Goal: Complete Application Form

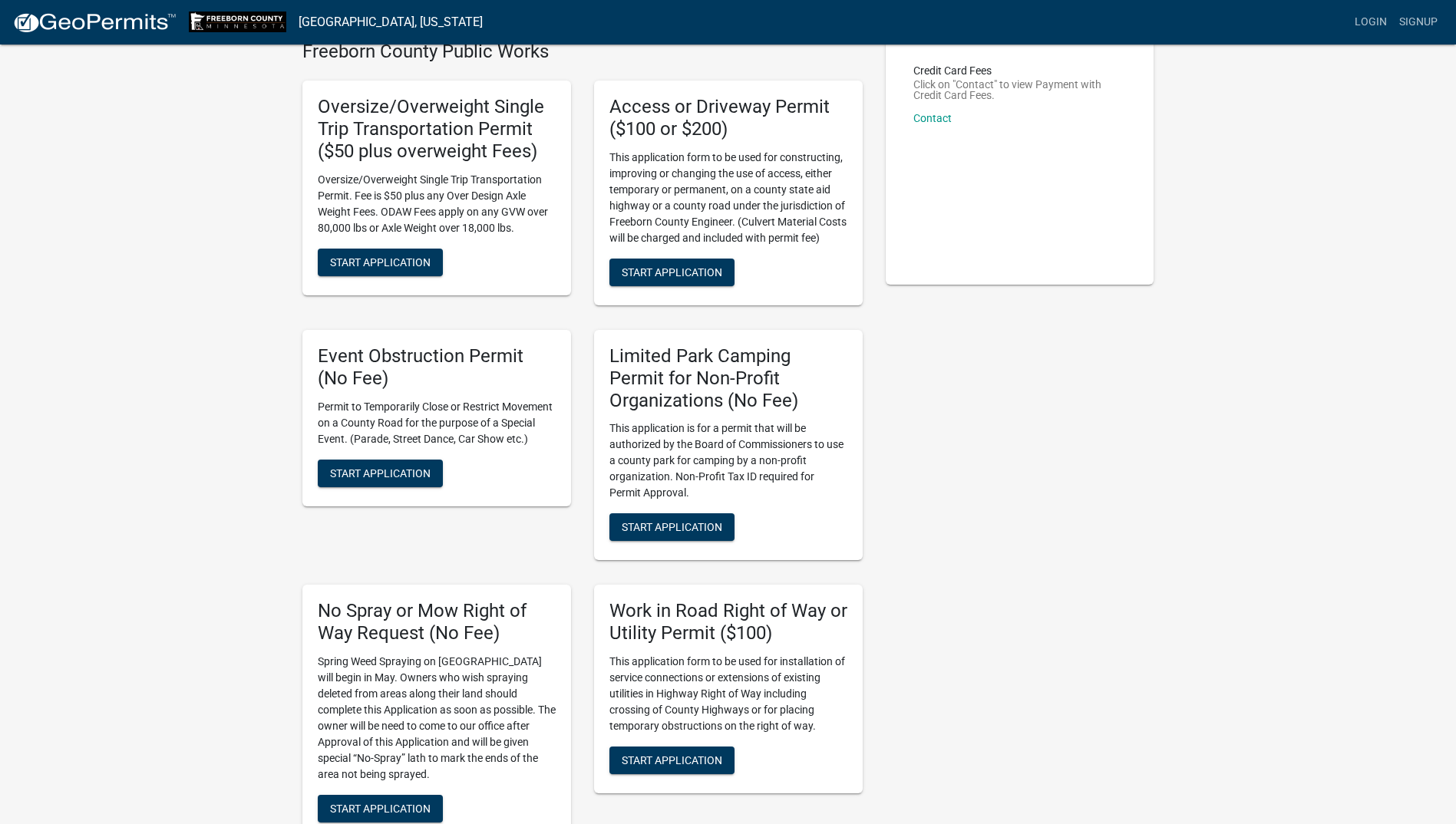
scroll to position [307, 0]
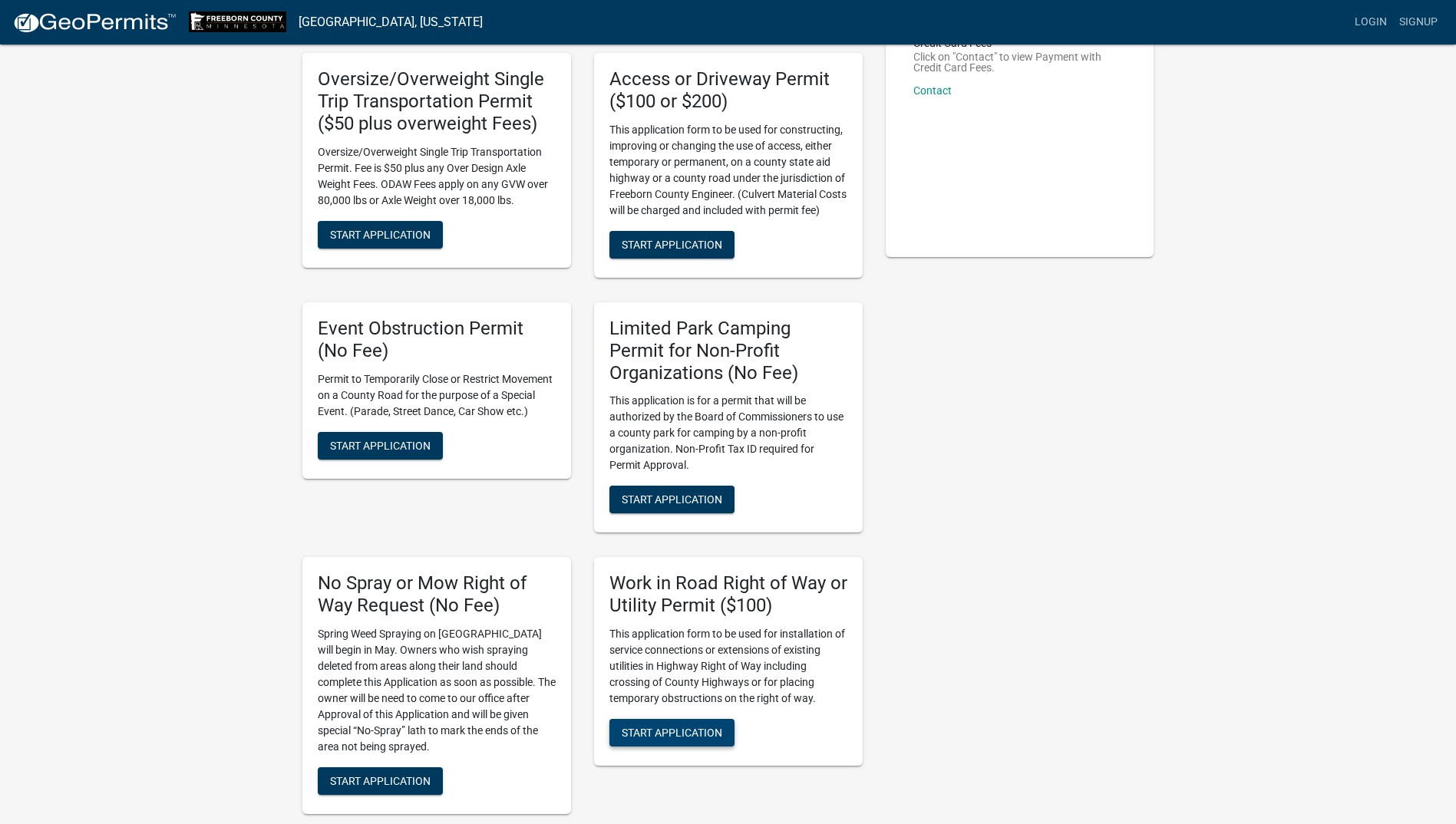
click at [640, 727] on span "Start Application" at bounding box center [672, 732] width 101 height 12
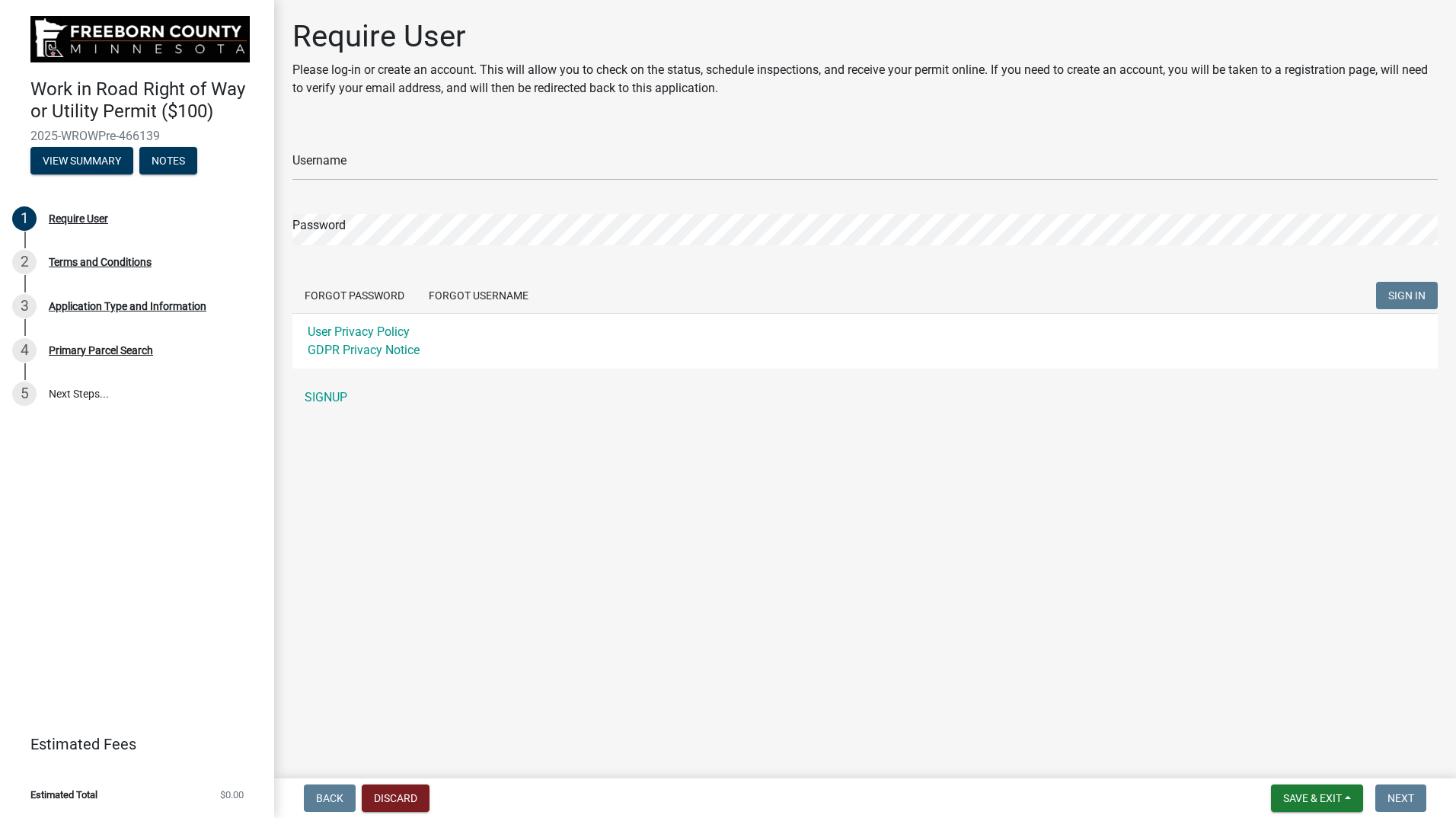
drag, startPoint x: 105, startPoint y: 735, endPoint x: 111, endPoint y: 750, distance: 16.2
click at [111, 750] on link "Estimated Fees" at bounding box center [130, 743] width 237 height 30
drag, startPoint x: 111, startPoint y: 750, endPoint x: 115, endPoint y: 791, distance: 41.2
click at [115, 791] on li "Estimated Total $0.00" at bounding box center [137, 794] width 275 height 34
click at [115, 799] on li "Estimated Total $0.00" at bounding box center [137, 794] width 275 height 34
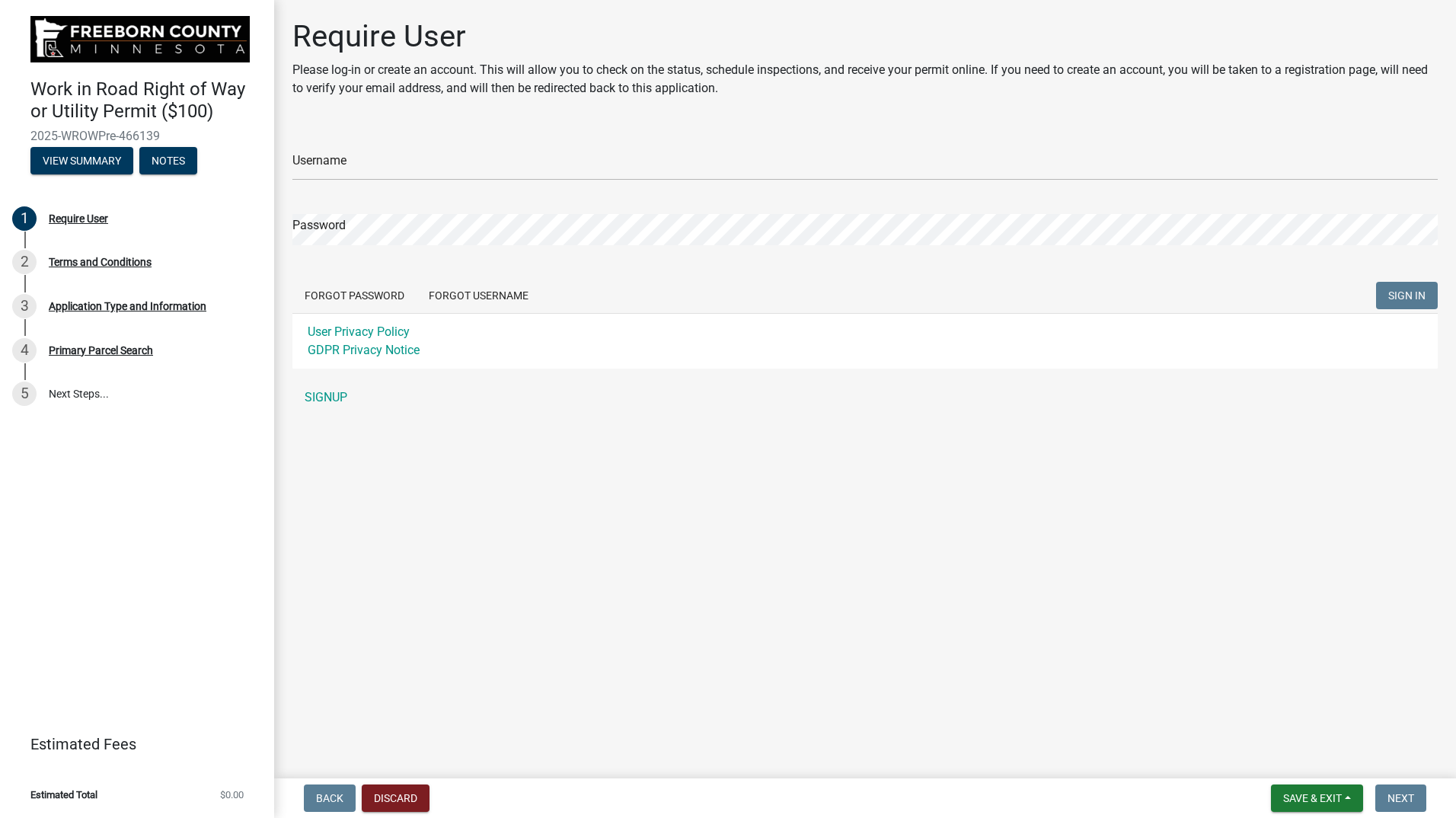
click at [39, 763] on header "Estimated Fees" at bounding box center [137, 744] width 275 height 55
drag, startPoint x: 170, startPoint y: 704, endPoint x: 158, endPoint y: 730, distance: 28.6
click at [166, 709] on div "Work in Road Right of Way or Utility Permit ($100) 2025-WROWPre-466139 View Sum…" at bounding box center [137, 409] width 275 height 818
click at [165, 761] on header "Estimated Fees" at bounding box center [137, 744] width 275 height 55
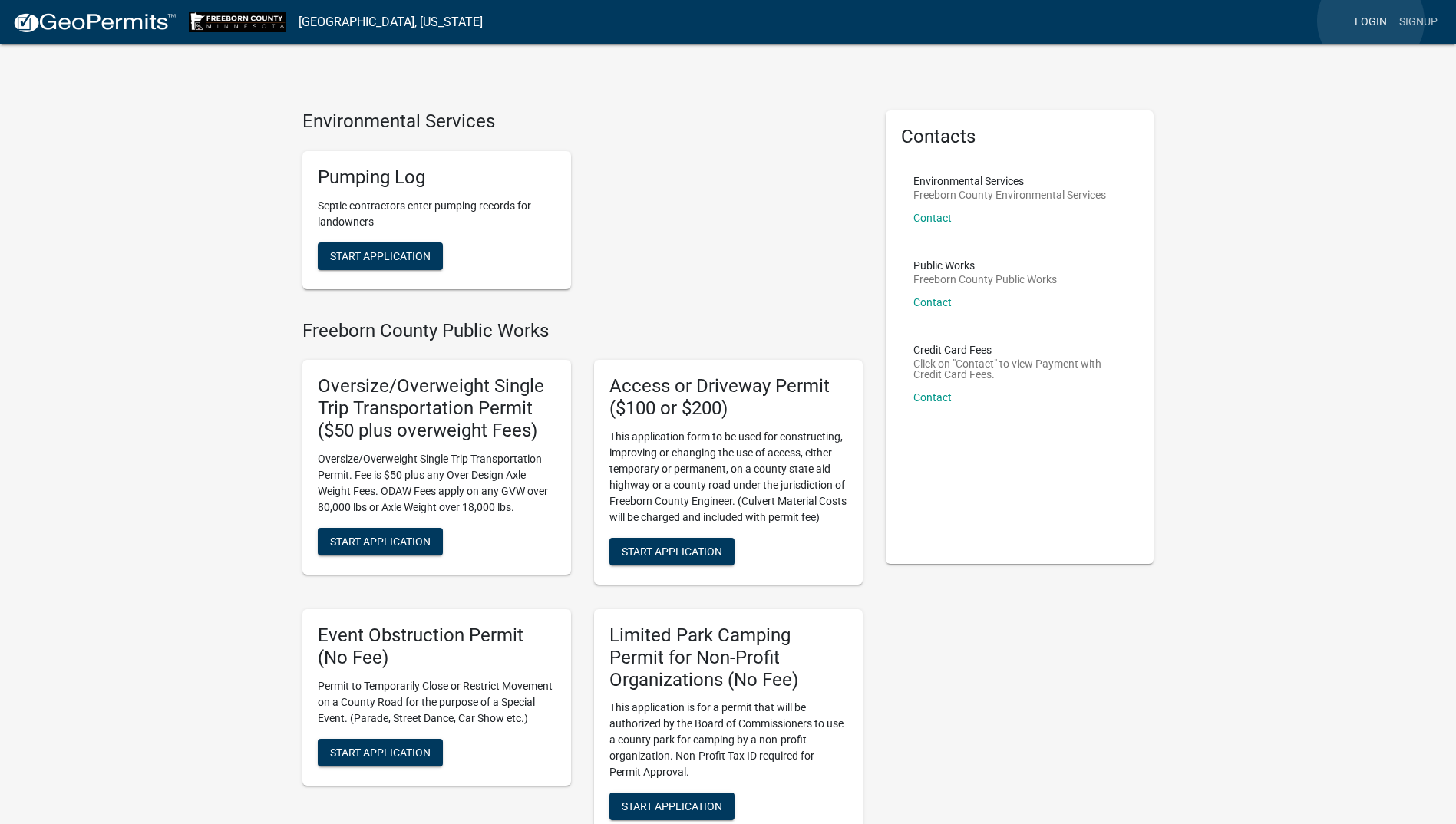
click at [1371, 21] on link "Login" at bounding box center [1371, 23] width 44 height 30
click at [1054, 414] on div "Credit Card Fees Click on "Contact" to view Payment with Credit Card Fees. Cont…" at bounding box center [1020, 379] width 214 height 70
click at [934, 396] on link "Contact" at bounding box center [932, 397] width 39 height 12
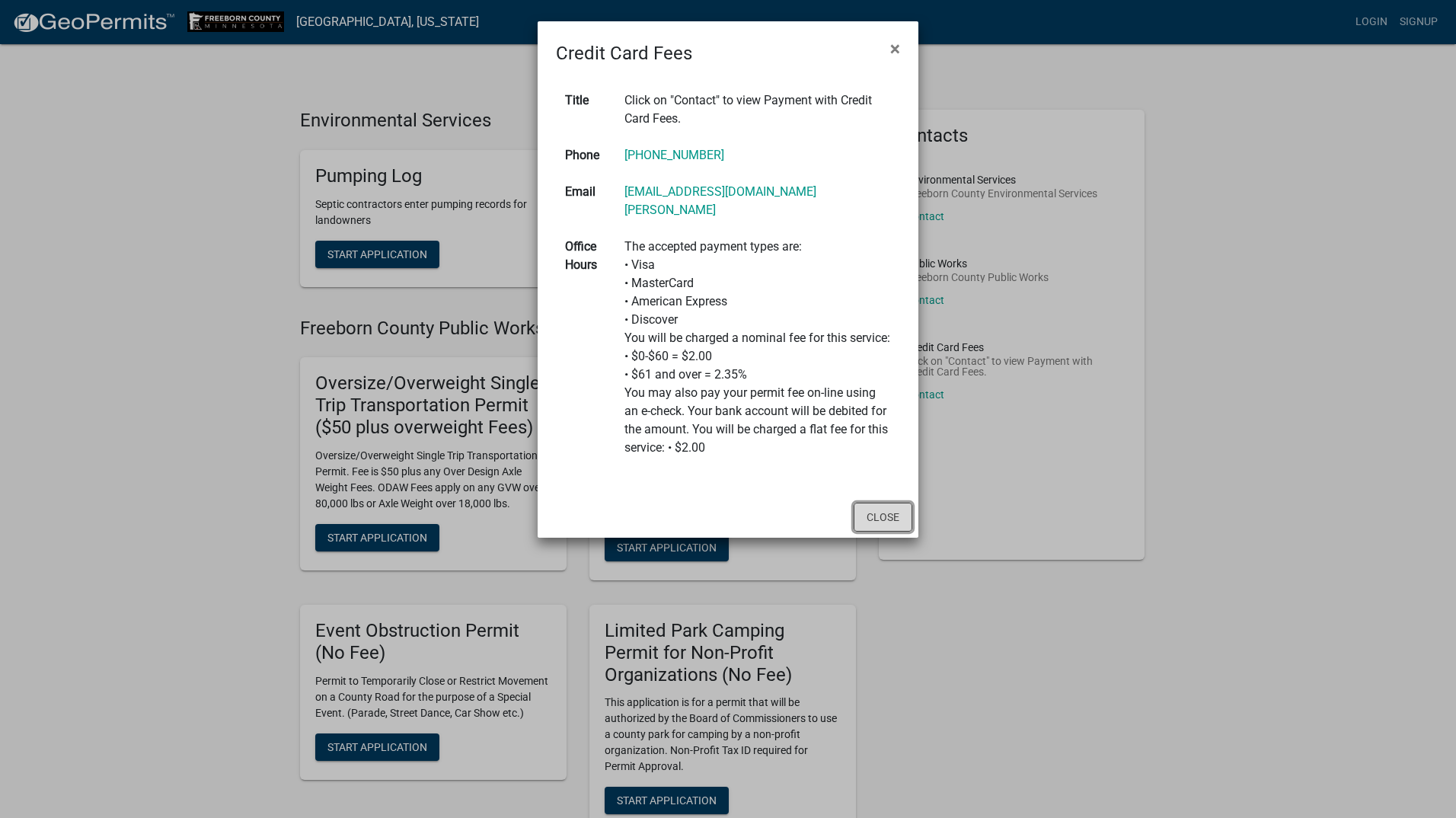
click at [906, 509] on button "Close" at bounding box center [883, 518] width 59 height 29
